Goal: Task Accomplishment & Management: Use online tool/utility

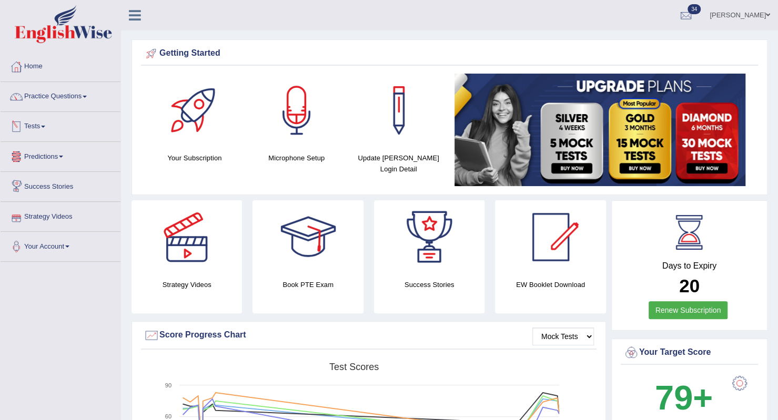
click at [43, 126] on link "Tests" at bounding box center [61, 125] width 120 height 26
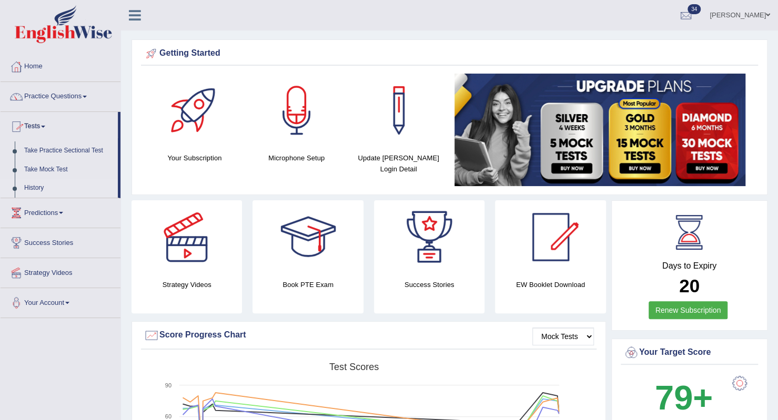
click at [45, 191] on link "History" at bounding box center [68, 188] width 98 height 19
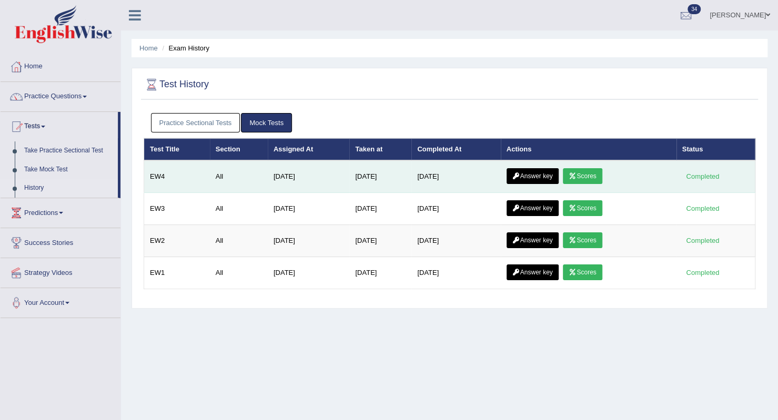
click at [597, 174] on link "Scores" at bounding box center [582, 176] width 39 height 16
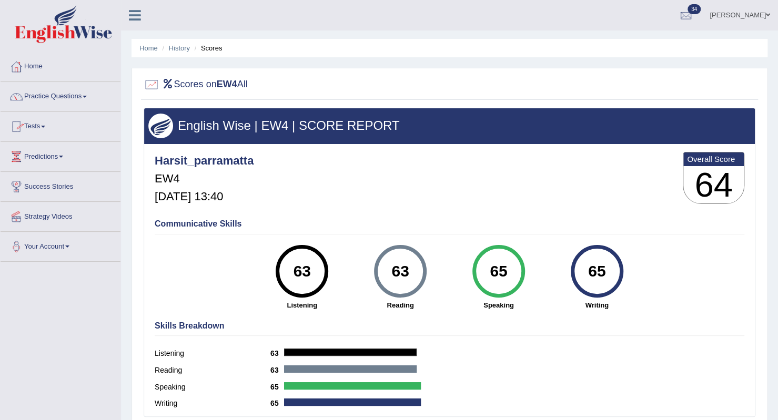
click at [41, 124] on link "Tests" at bounding box center [61, 125] width 120 height 26
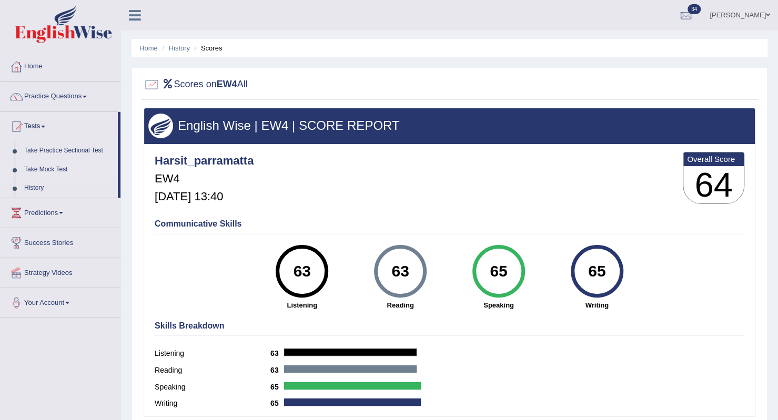
click at [46, 168] on link "Take Mock Test" at bounding box center [68, 169] width 98 height 19
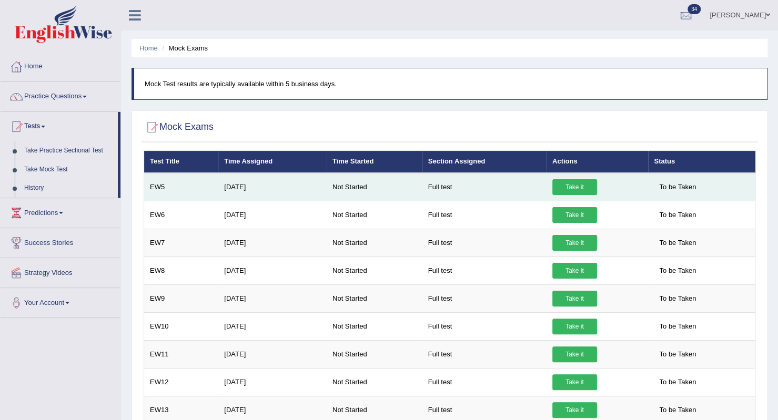
click at [570, 189] on link "Take it" at bounding box center [575, 187] width 45 height 16
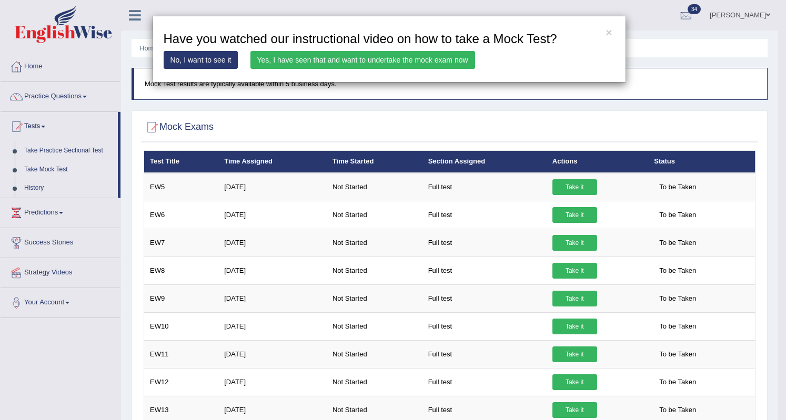
click at [405, 65] on link "Yes, I have seen that and want to undertake the mock exam now" at bounding box center [362, 60] width 225 height 18
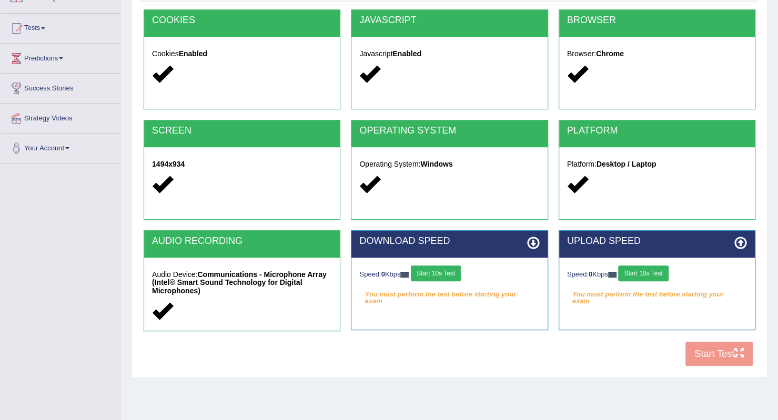
scroll to position [105, 0]
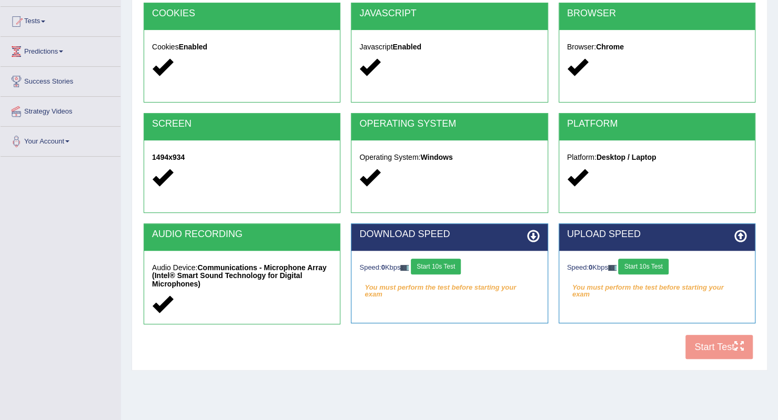
click at [443, 267] on button "Start 10s Test" at bounding box center [436, 267] width 50 height 16
click at [647, 266] on button "Start 10s Test" at bounding box center [643, 267] width 50 height 16
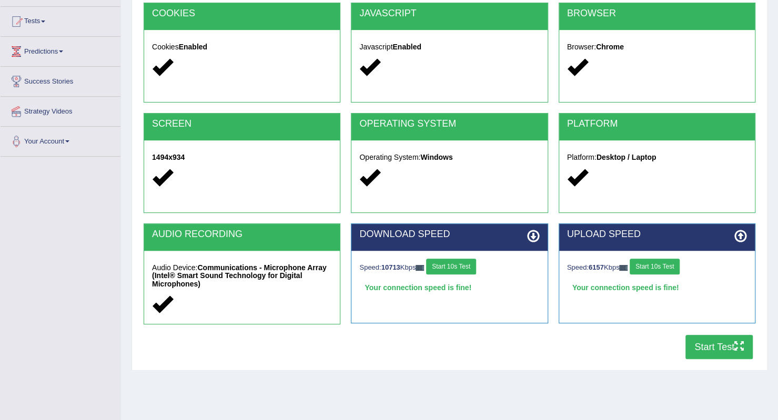
click at [713, 342] on button "Start Test" at bounding box center [719, 347] width 67 height 24
